Goal: Register for event/course

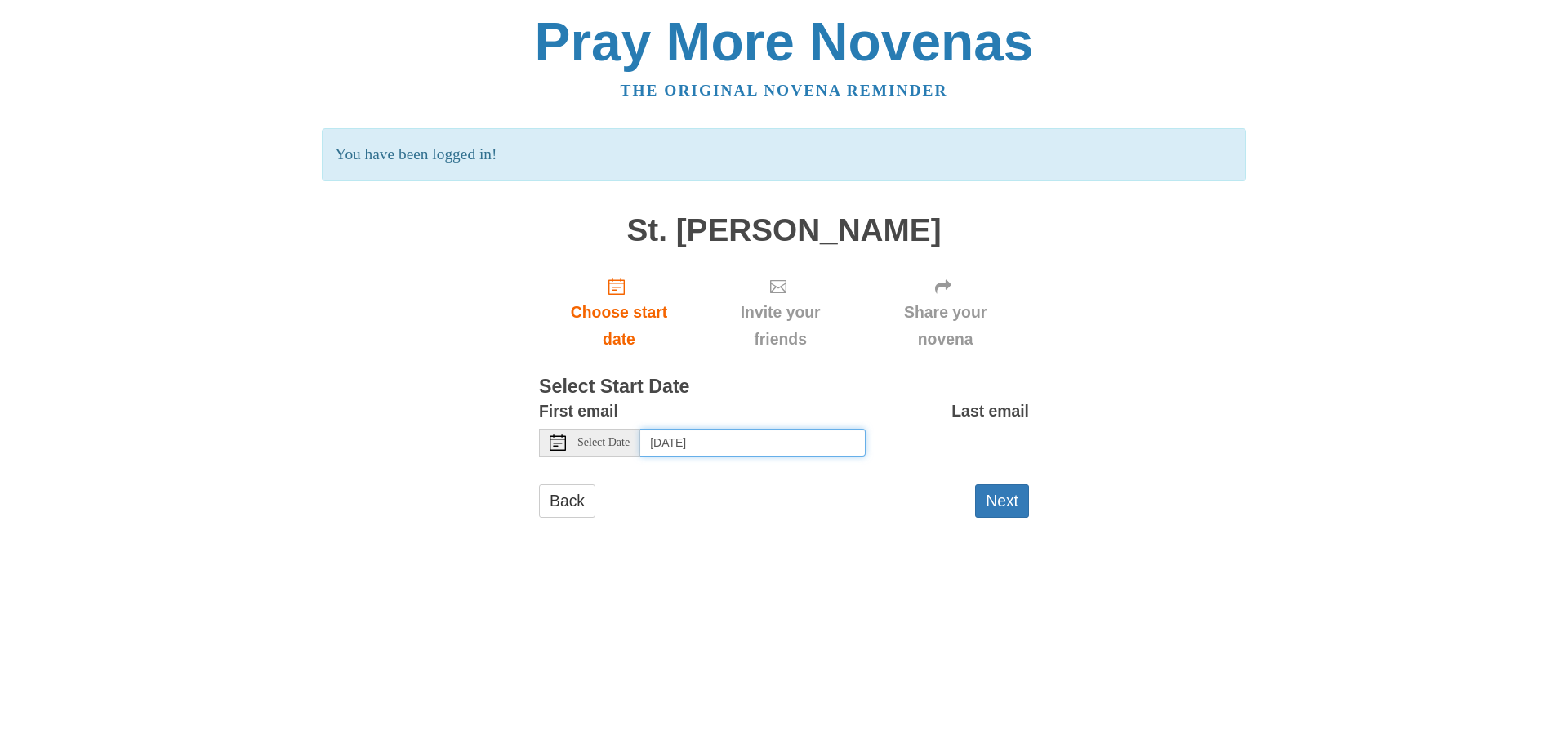
click at [772, 449] on input "Thursday, August 21st, 2025" at bounding box center [753, 442] width 226 height 28
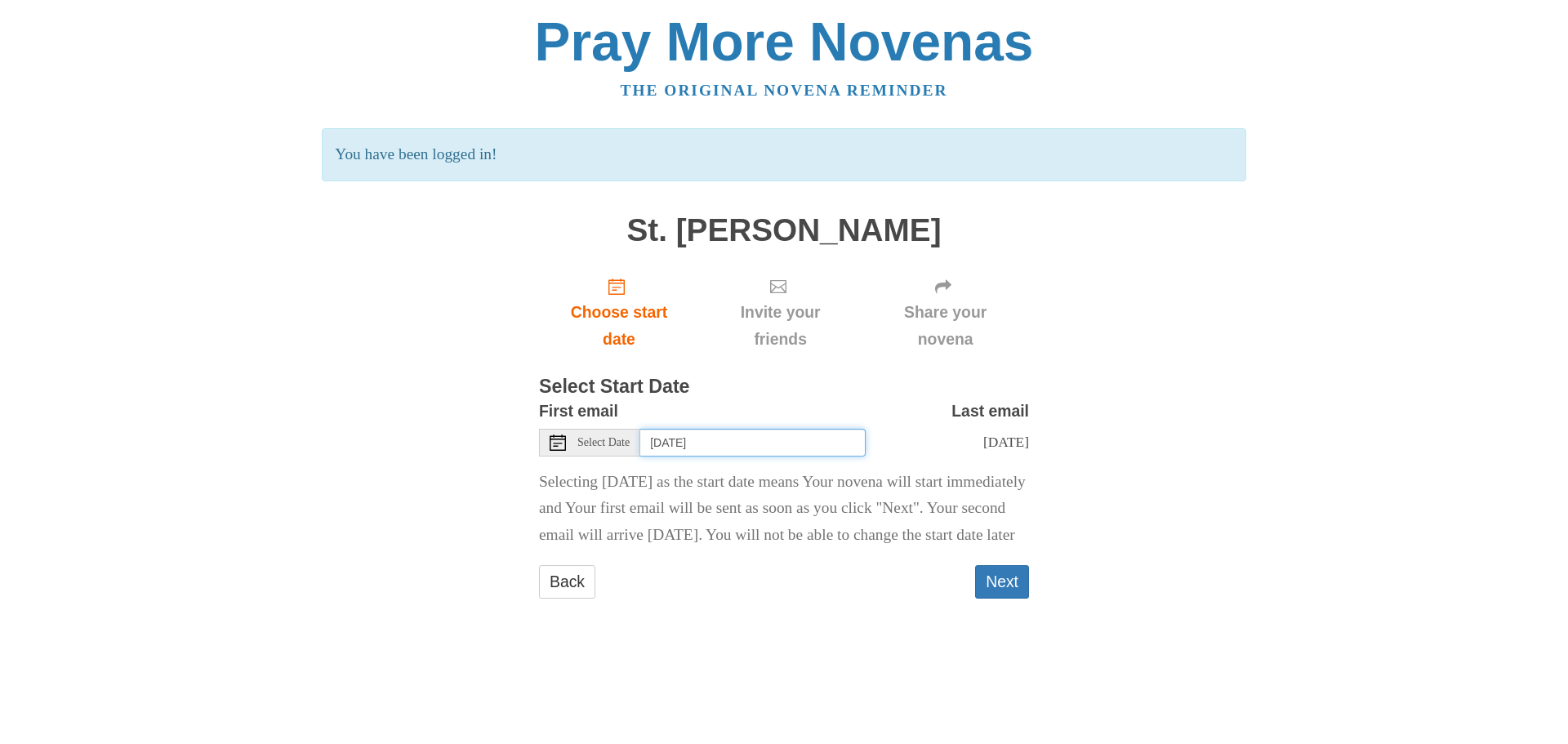
click at [799, 440] on input "Wednesday, August 20th" at bounding box center [753, 442] width 226 height 28
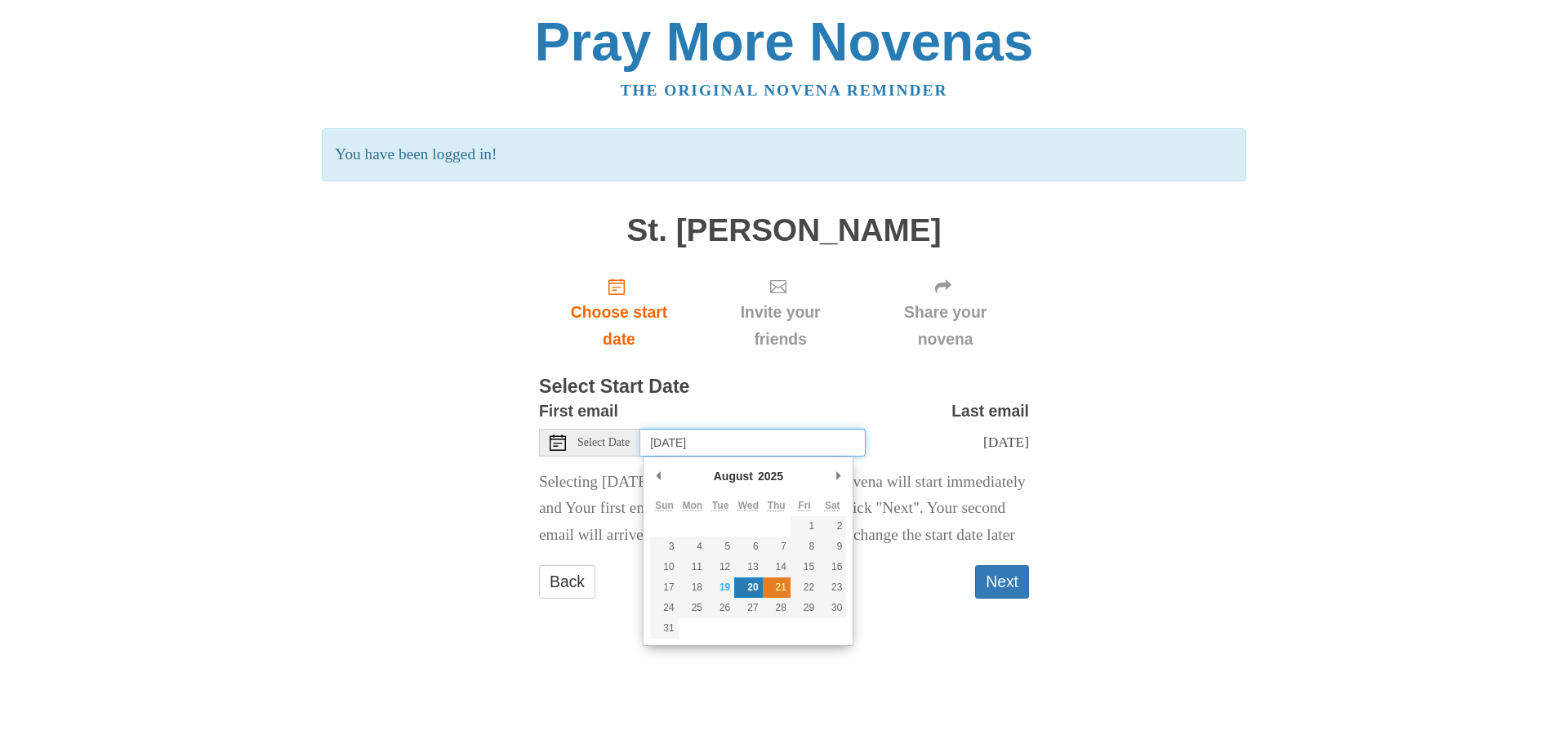
type input "Thursday, August 21st"
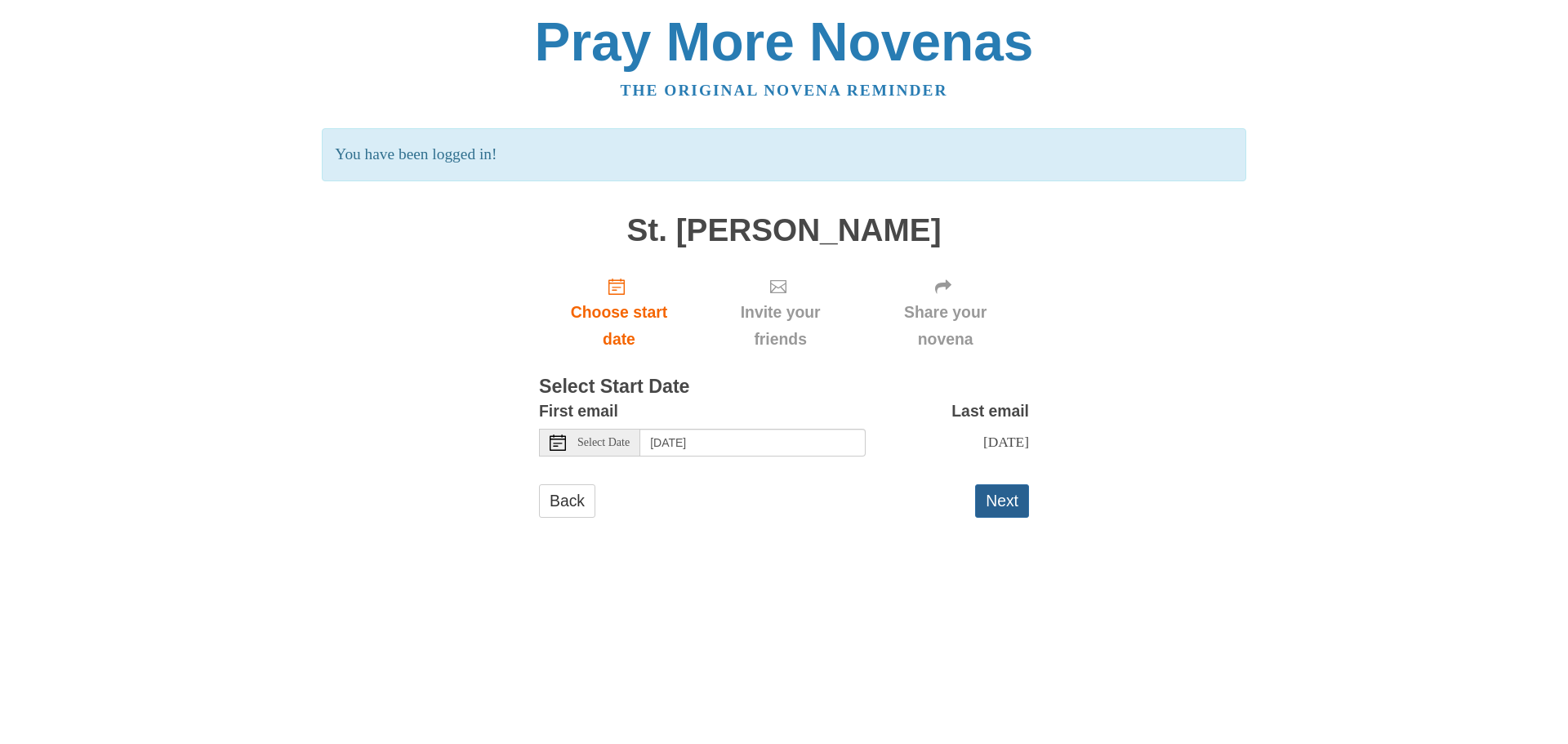
click at [1006, 509] on button "Next" at bounding box center [1001, 500] width 54 height 34
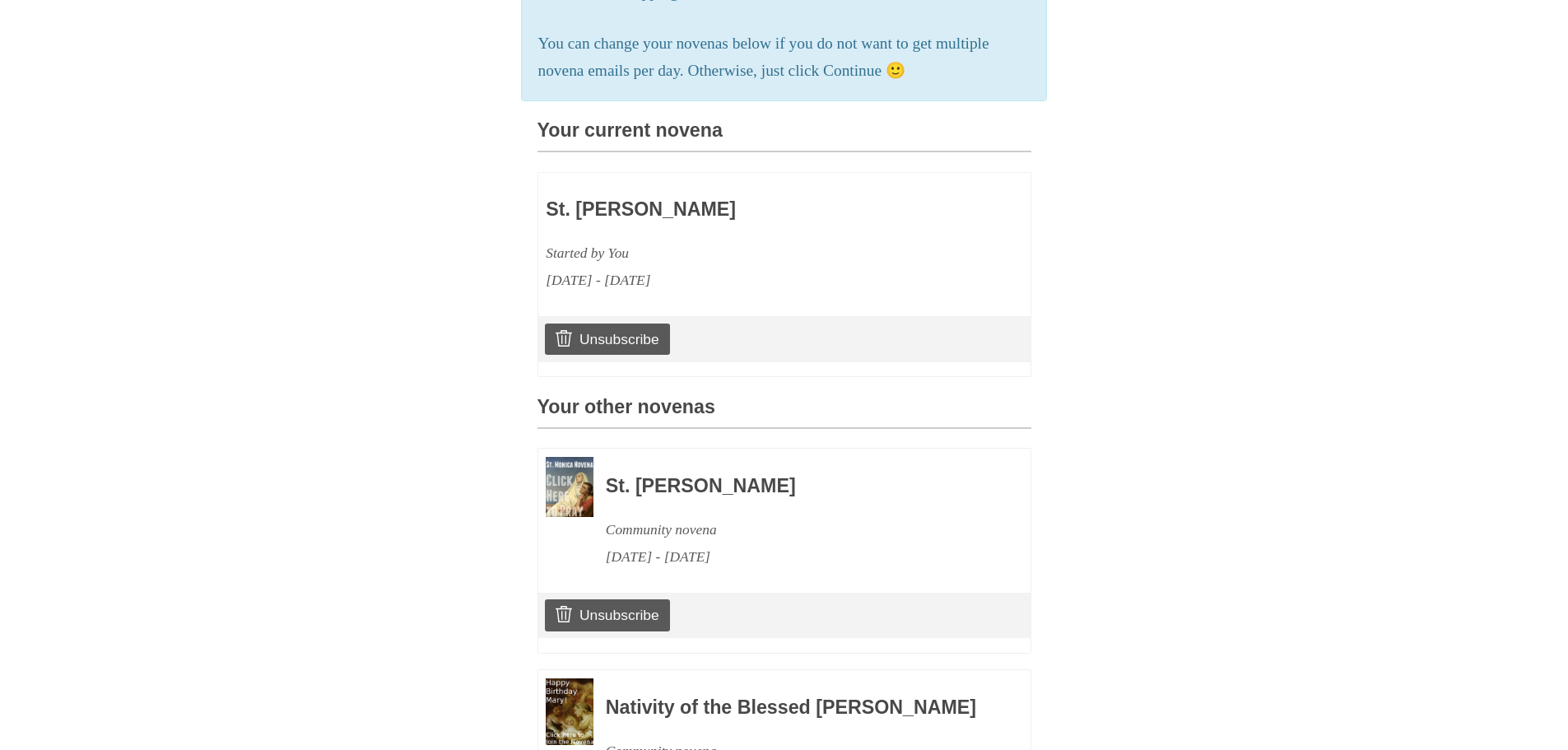
scroll to position [344, 0]
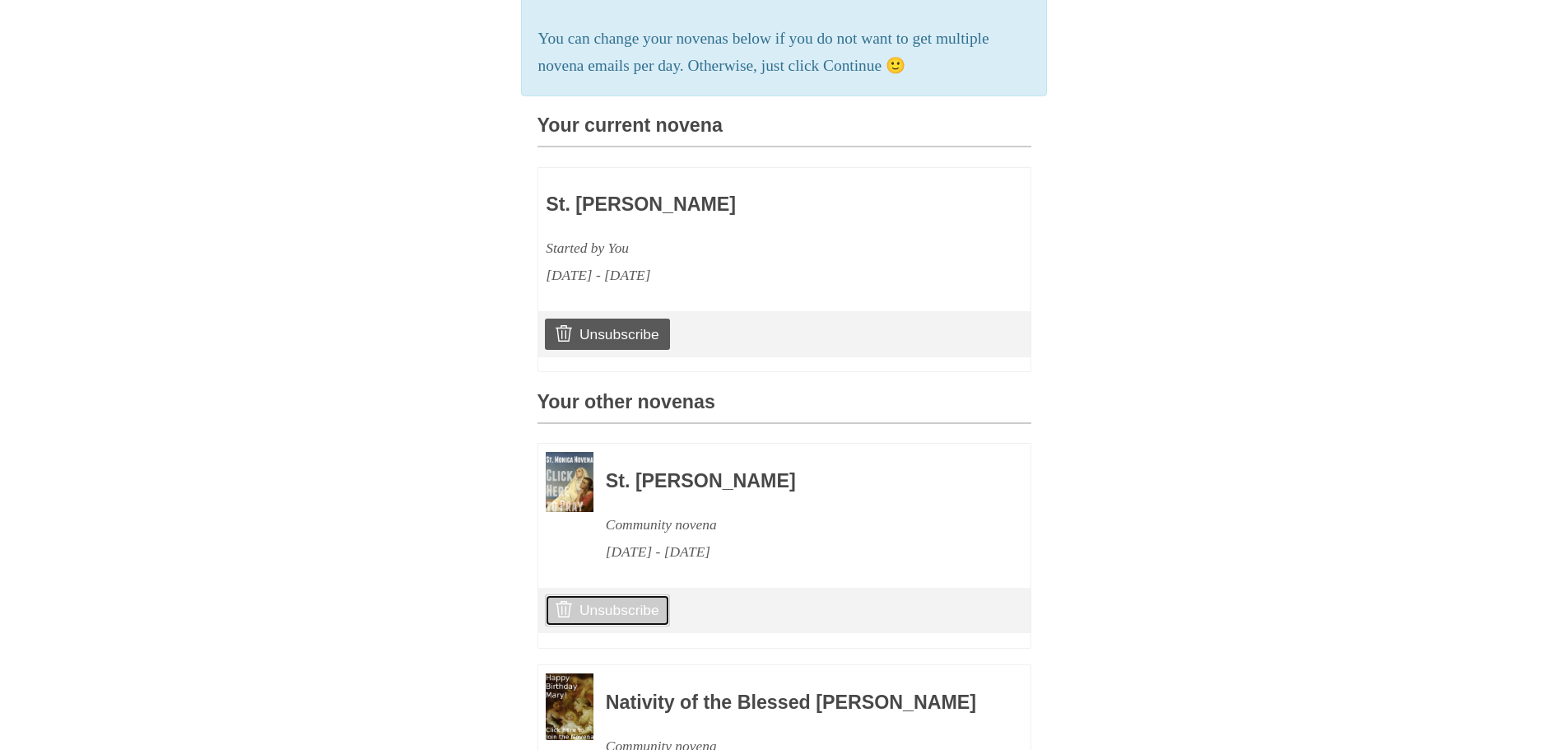
click at [616, 625] on link "Unsubscribe" at bounding box center [607, 610] width 124 height 31
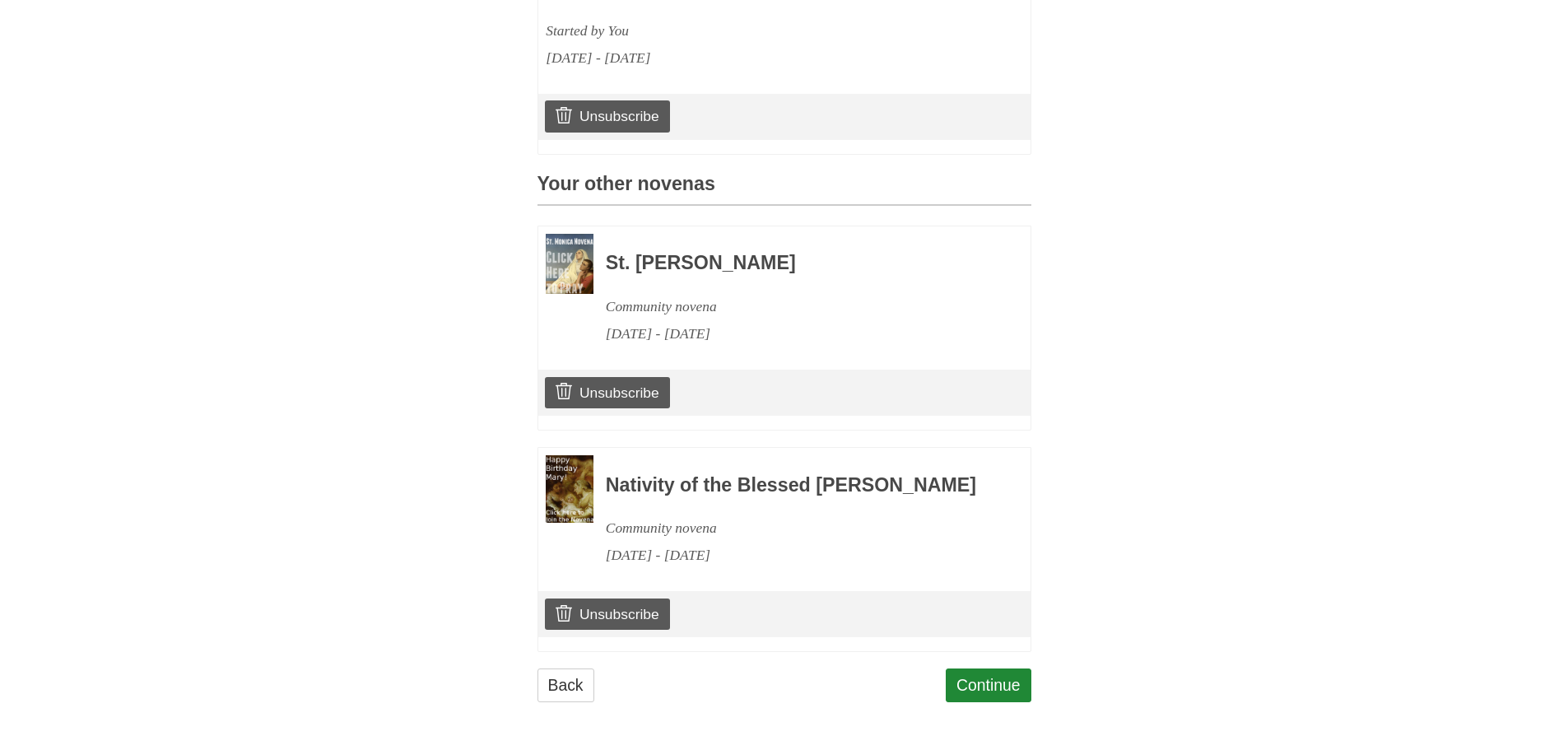
scroll to position [687, 0]
click at [605, 615] on link "Unsubscribe" at bounding box center [607, 614] width 124 height 31
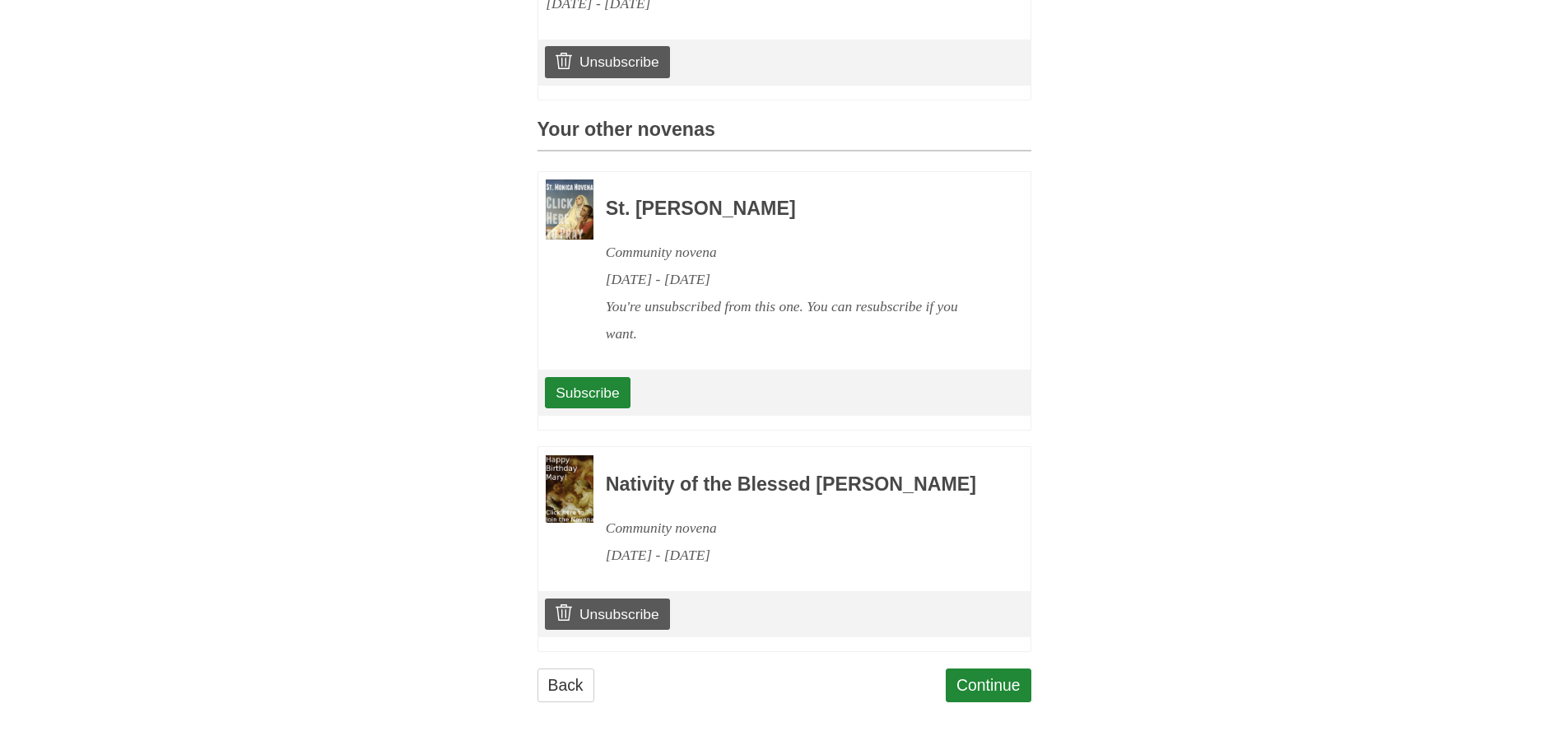
scroll to position [741, 0]
click at [1017, 684] on link "Continue" at bounding box center [988, 685] width 85 height 34
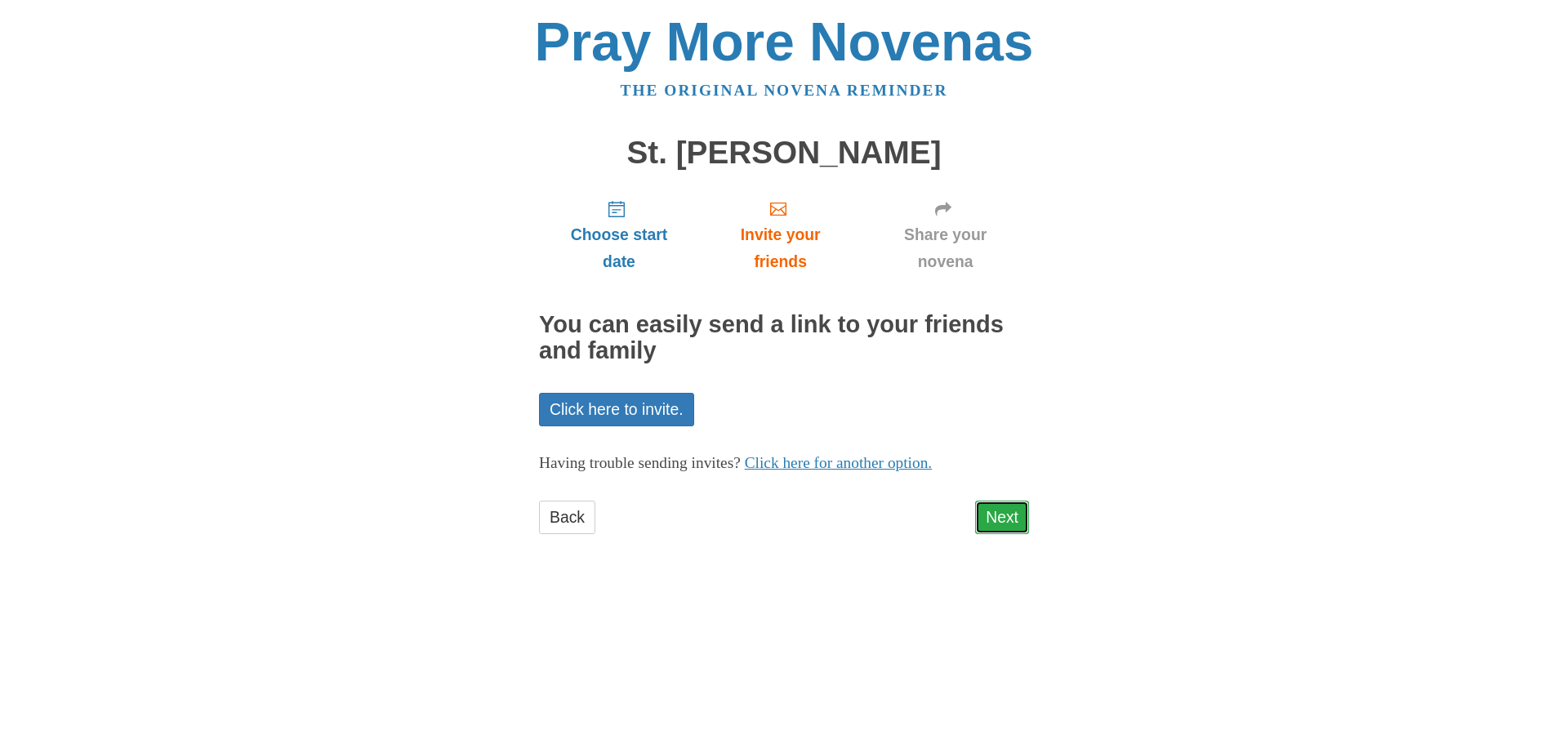
click at [1001, 521] on link "Next" at bounding box center [1001, 516] width 54 height 34
